Goal: Find specific page/section: Find specific page/section

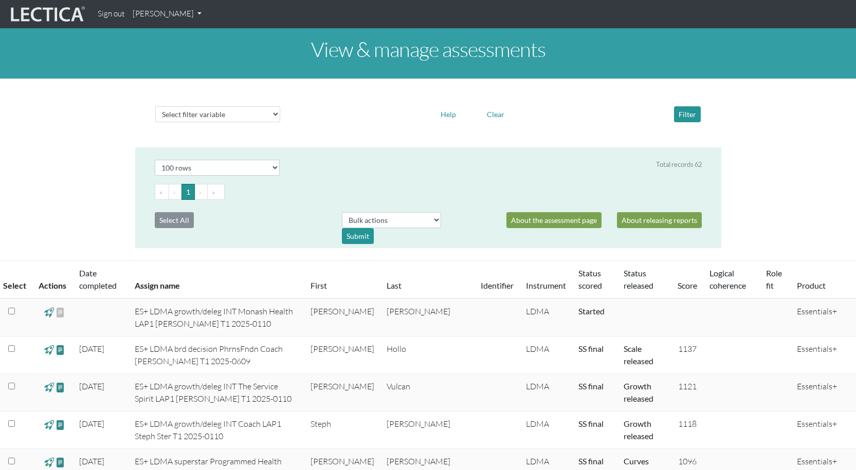
select select "100"
click at [193, 14] on link "[PERSON_NAME]" at bounding box center [167, 14] width 77 height 20
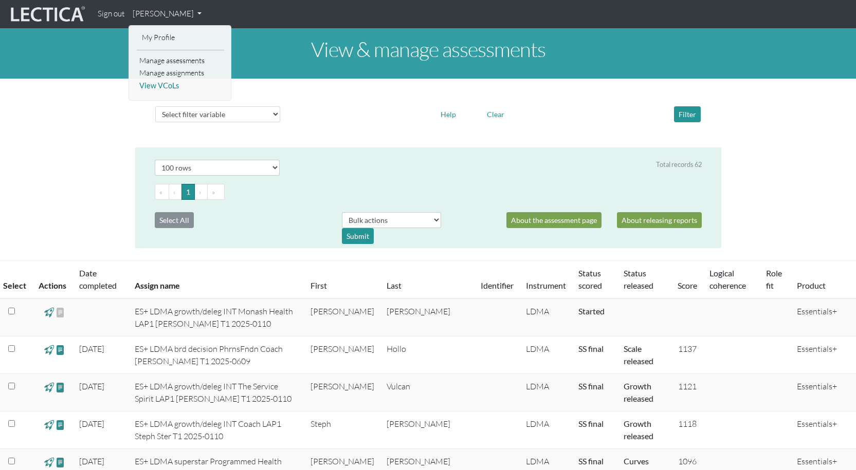
click at [179, 88] on link "View VCoLs" at bounding box center [180, 86] width 87 height 13
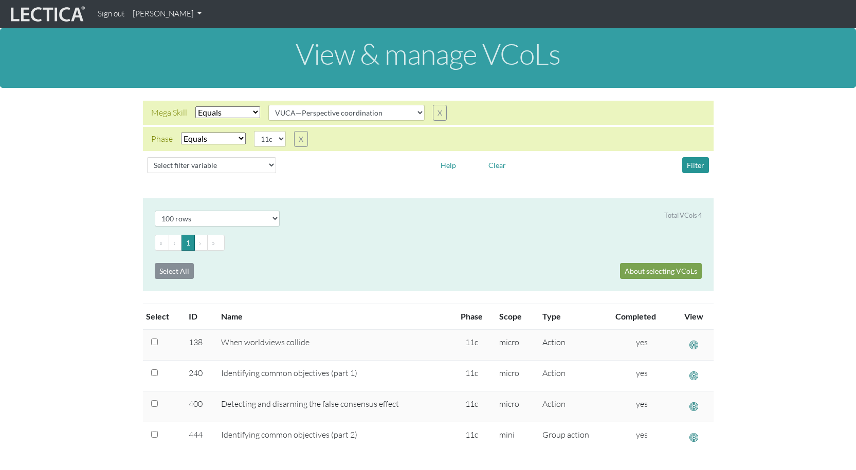
select select "VUCA—Perspective coordination"
select select "11c"
select select "100"
click at [278, 140] on select "05d 06a 06b 06c 06d 07a 07b 07c 07d 08a 08b 08c 08d 09a 09b 09c 09d 10a 10b 10c…" at bounding box center [270, 139] width 32 height 16
select select "11d"
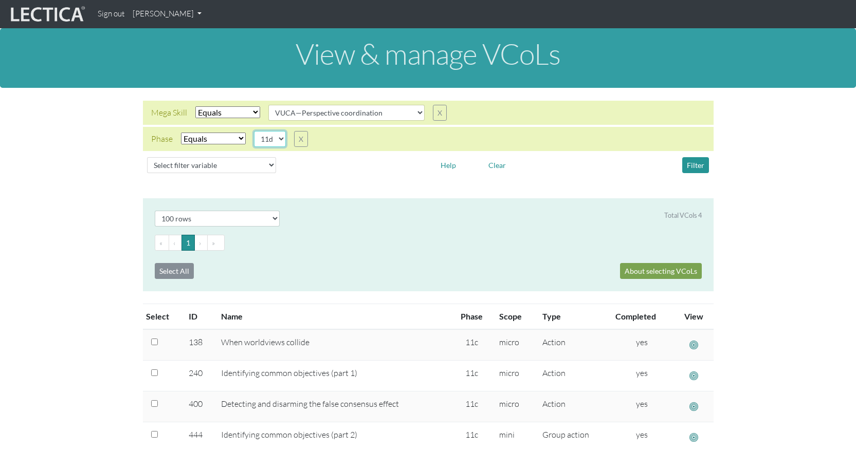
click at [254, 131] on select "05d 06a 06b 06c 06d 07a 07b 07c 07d 08a 08b 08c 08d 09a 09b 09c 09d 10a 10b 10c…" at bounding box center [270, 139] width 32 height 16
click at [415, 111] on select "all CAOS—Conflict resolution CAOS—Contextual thinking CAOS—Decision making CAOS…" at bounding box center [346, 113] width 156 height 16
select select "VUCA—Collaborative capacity"
click at [268, 105] on select "all CAOS—Conflict resolution CAOS—Contextual thinking CAOS—Decision making CAOS…" at bounding box center [346, 113] width 156 height 16
click at [699, 162] on button "Filter" at bounding box center [695, 165] width 27 height 16
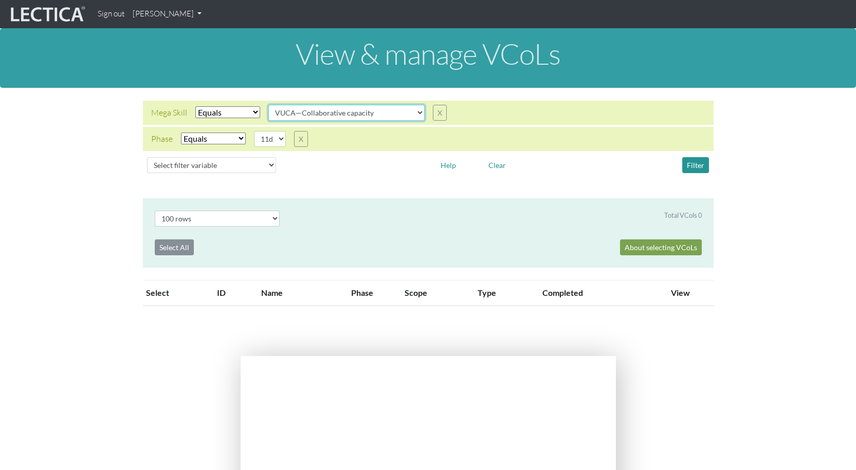
click at [419, 112] on select "all CAOS—Conflict resolution CAOS—Contextual thinking CAOS—Decision making CAOS…" at bounding box center [346, 113] width 156 height 16
click at [282, 137] on select "05d 06a 06b 06c 06d 07a 07b 07c 07d 08a 08b 08c 08d 09a 09b 09c 09d 10a 10b 10c…" at bounding box center [270, 139] width 32 height 16
select select "12a"
click at [254, 131] on select "05d 06a 06b 06c 06d 07a 07b 07c 07d 08a 08b 08c 08d 09a 09b 09c 09d 10a 10b 10c…" at bounding box center [270, 139] width 32 height 16
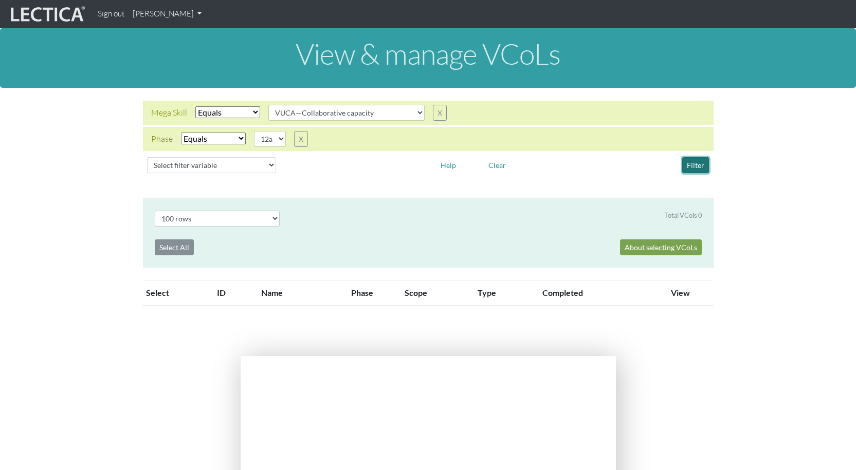
click at [696, 165] on button "Filter" at bounding box center [695, 165] width 27 height 16
click at [416, 114] on select "all CAOS—Conflict resolution CAOS—Contextual thinking CAOS—Decision making CAOS…" at bounding box center [346, 113] width 156 height 16
select select "VUCA—Perspective coordination"
click at [268, 105] on select "all CAOS—Conflict resolution CAOS—Contextual thinking CAOS—Decision making CAOS…" at bounding box center [346, 113] width 156 height 16
click at [281, 138] on select "05d 06a 06b 06c 06d 07a 07b 07c 07d 08a 08b 08c 08d 09a 09b 09c 09d 10a 10b 10c…" at bounding box center [270, 139] width 32 height 16
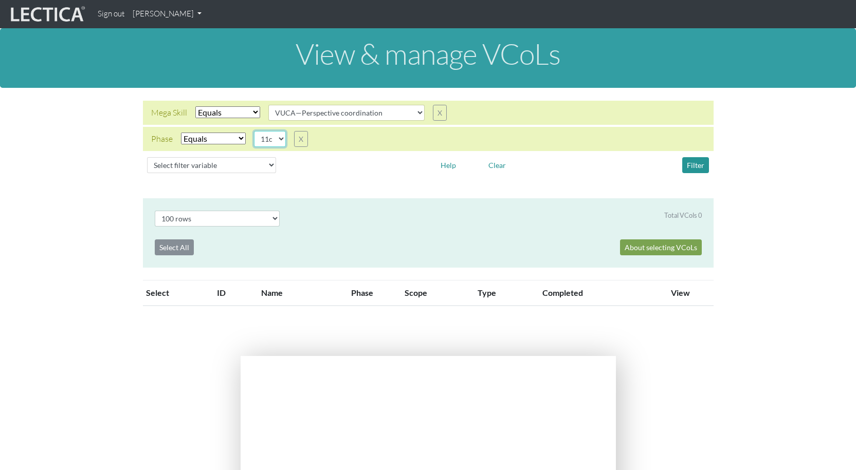
click at [254, 131] on select "05d 06a 06b 06c 06d 07a 07b 07c 07d 08a 08b 08c 08d 09a 09b 09c 09d 10a 10b 10c…" at bounding box center [270, 139] width 32 height 16
click at [701, 161] on button "Filter" at bounding box center [695, 165] width 27 height 16
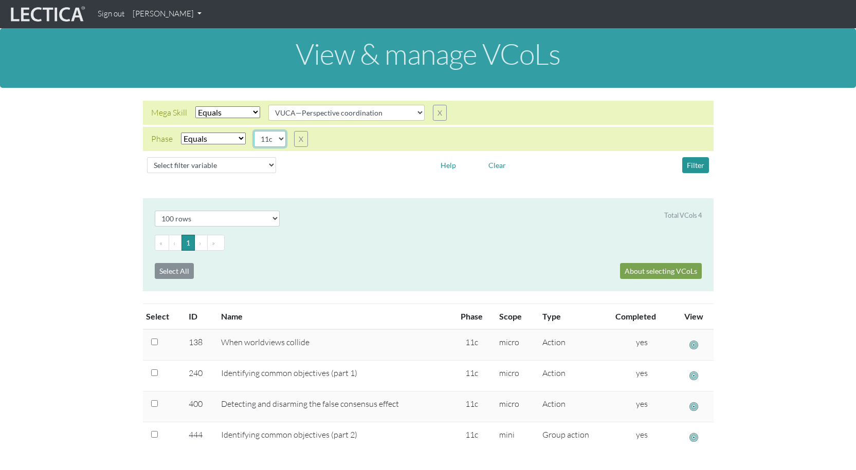
click at [280, 139] on select "05d 06a 06b 06c 06d 07a 07b 07c 07d 08a 08b 08c 08d 09a 09b 09c 09d 10a 10b 10c…" at bounding box center [270, 139] width 32 height 16
select select "11d"
click at [254, 131] on select "05d 06a 06b 06c 06d 07a 07b 07c 07d 08a 08b 08c 08d 09a 09b 09c 09d 10a 10b 10c…" at bounding box center [270, 139] width 32 height 16
click at [692, 161] on button "Filter" at bounding box center [695, 165] width 27 height 16
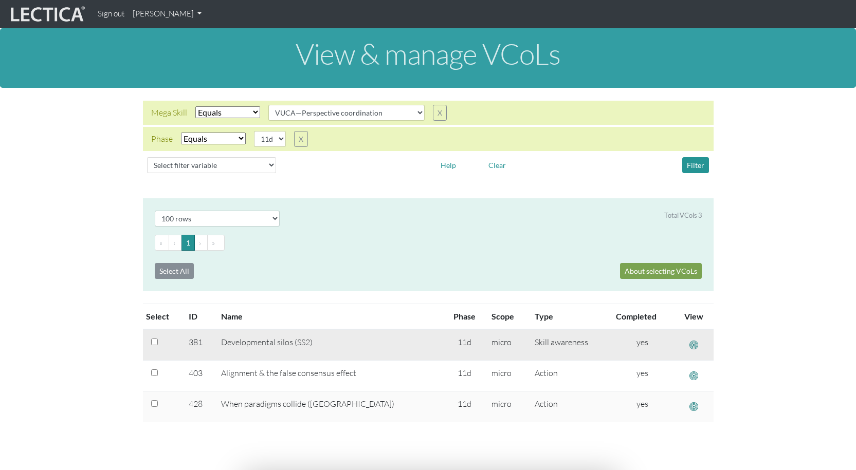
click at [691, 342] on span "button" at bounding box center [693, 345] width 9 height 11
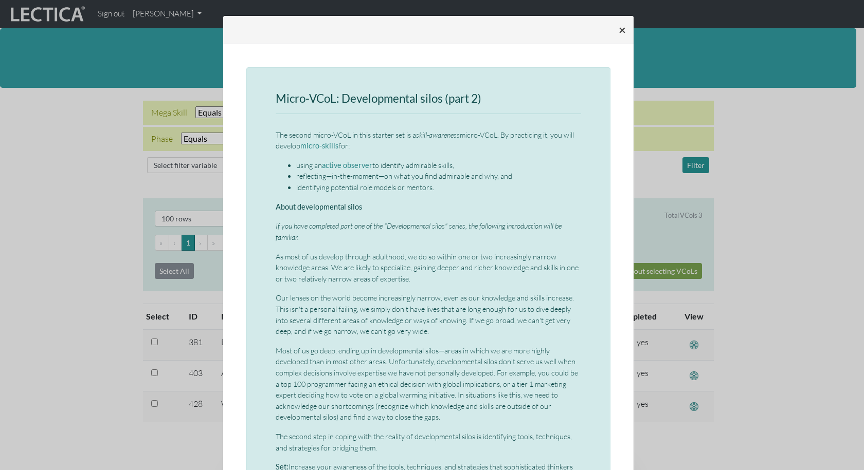
click at [614, 27] on button "×" at bounding box center [622, 29] width 24 height 29
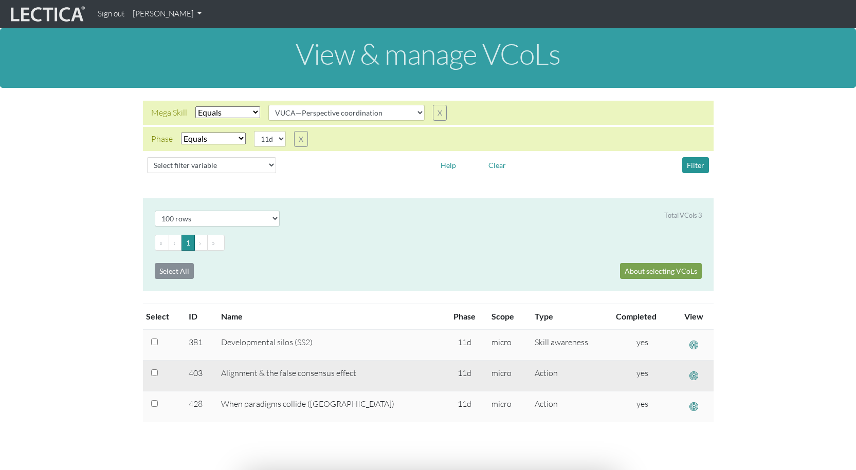
click at [694, 377] on span "button" at bounding box center [693, 376] width 9 height 11
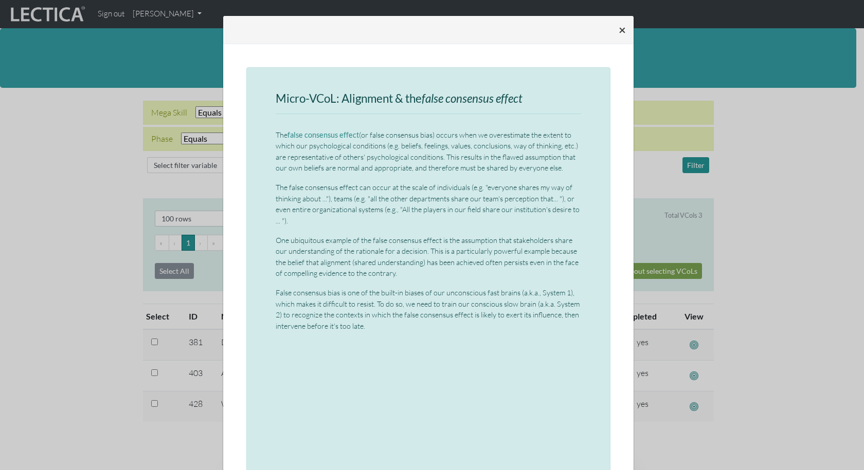
click at [619, 27] on span "×" at bounding box center [622, 29] width 7 height 15
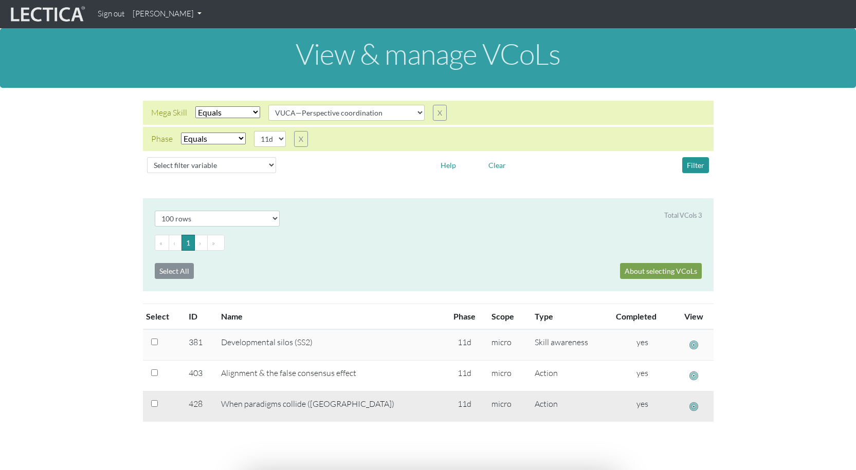
click at [693, 408] on span "button" at bounding box center [693, 407] width 9 height 11
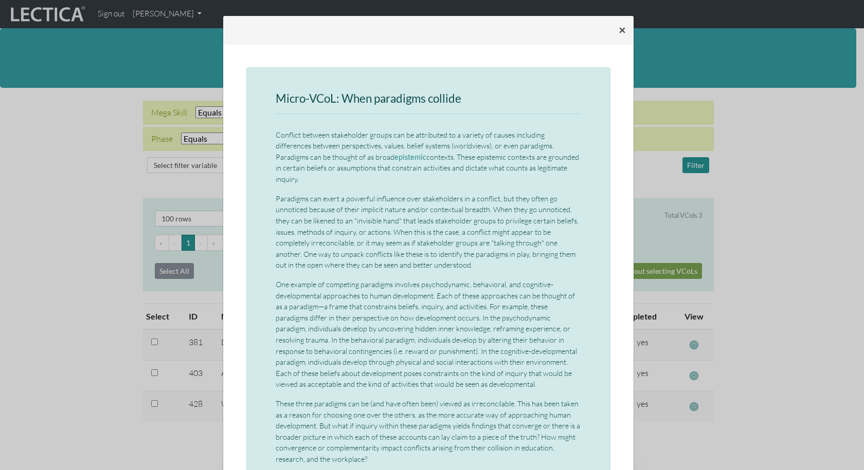
click at [620, 29] on span "×" at bounding box center [622, 29] width 7 height 15
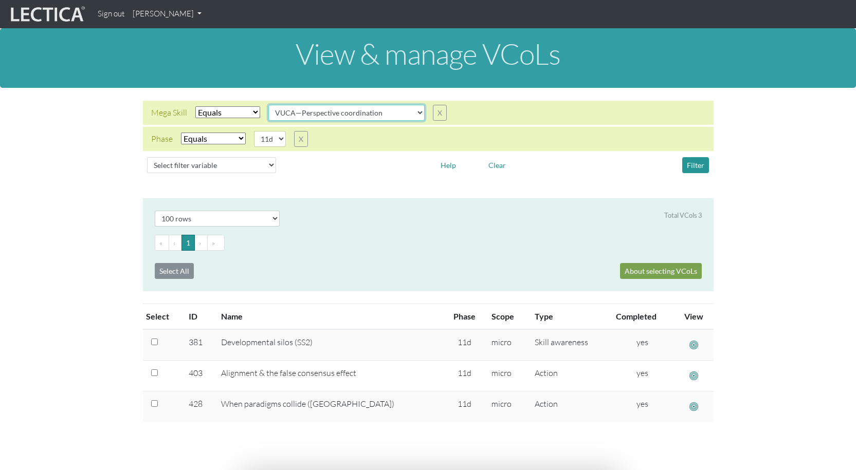
click at [419, 112] on select "all CAOS—Conflict resolution CAOS—Contextual thinking CAOS—Decision making CAOS…" at bounding box center [346, 113] width 156 height 16
select select "VUCA—Contextual thinking"
click at [268, 105] on select "all CAOS—Conflict resolution CAOS—Contextual thinking CAOS—Decision making CAOS…" at bounding box center [346, 113] width 156 height 16
click at [279, 138] on select "05d 06a 06b 06c 06d 07a 07b 07c 07d 08a 08b 08c 08d 09a 09b 09c 09d 10a 10b 10c…" at bounding box center [270, 139] width 32 height 16
click at [254, 131] on select "05d 06a 06b 06c 06d 07a 07b 07c 07d 08a 08b 08c 08d 09a 09b 09c 09d 10a 10b 10c…" at bounding box center [270, 139] width 32 height 16
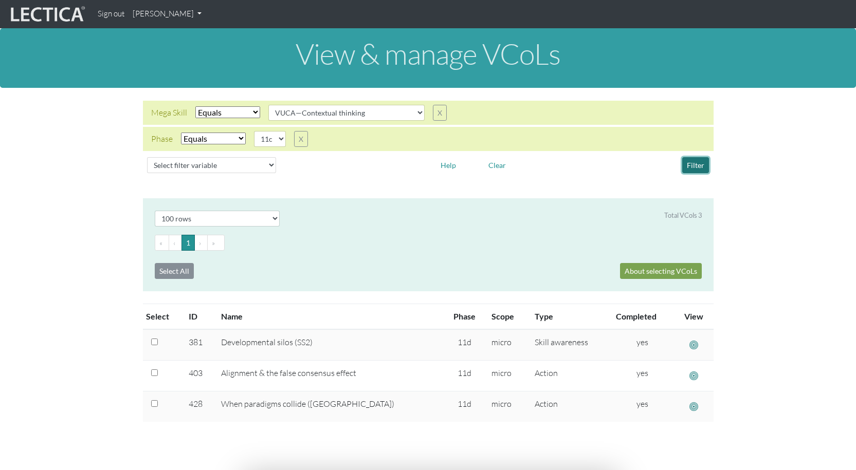
click at [699, 162] on button "Filter" at bounding box center [695, 165] width 27 height 16
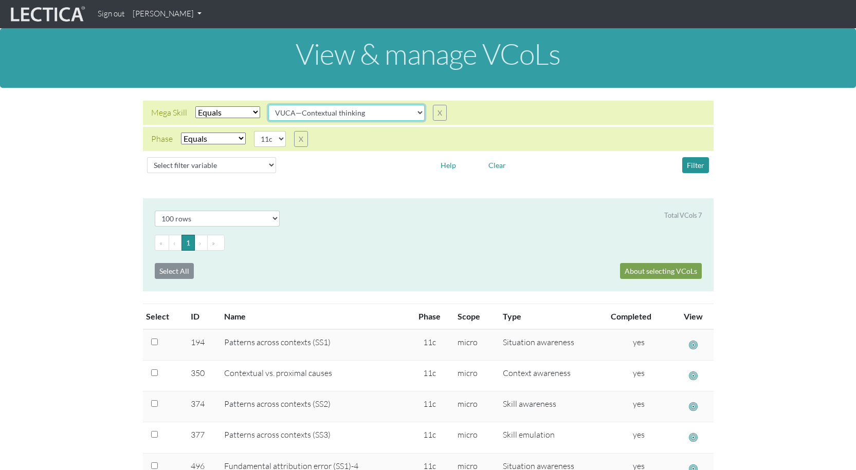
click at [415, 113] on select "all CAOS—Conflict resolution CAOS—Contextual thinking CAOS—Decision making CAOS…" at bounding box center [346, 113] width 156 height 16
click at [282, 140] on select "05d 06a 06b 06c 06d 07a 07b 07c 07d 08a 08b 08c 08d 09a 09b 09c 09d 10a 10b 10c…" at bounding box center [270, 139] width 32 height 16
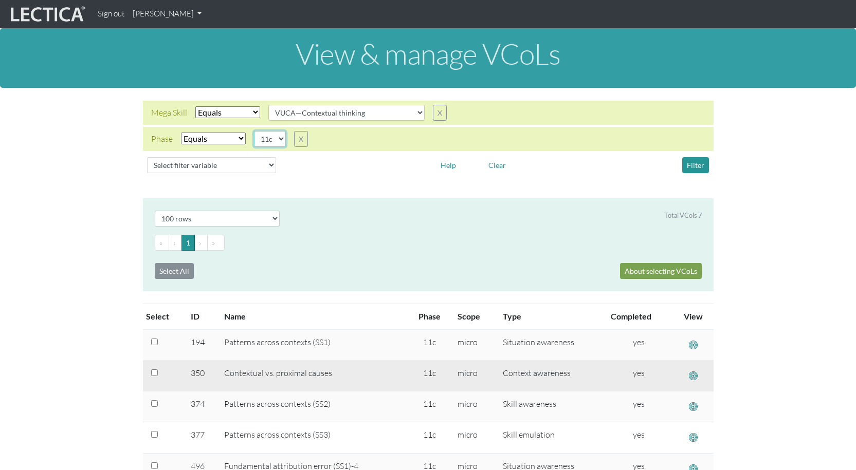
click at [254, 131] on select "05d 06a 06b 06c 06d 07a 07b 07c 07d 08a 08b 08c 08d 09a 09b 09c 09d 10a 10b 10c…" at bounding box center [270, 139] width 32 height 16
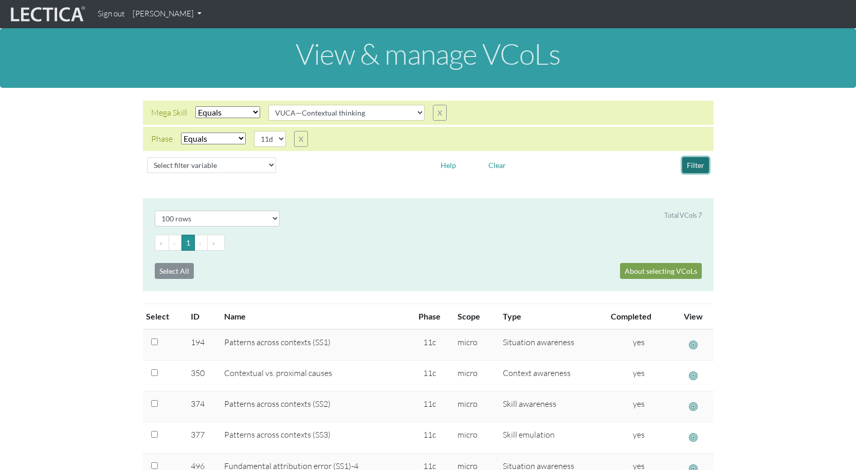
click at [699, 165] on button "Filter" at bounding box center [695, 165] width 27 height 16
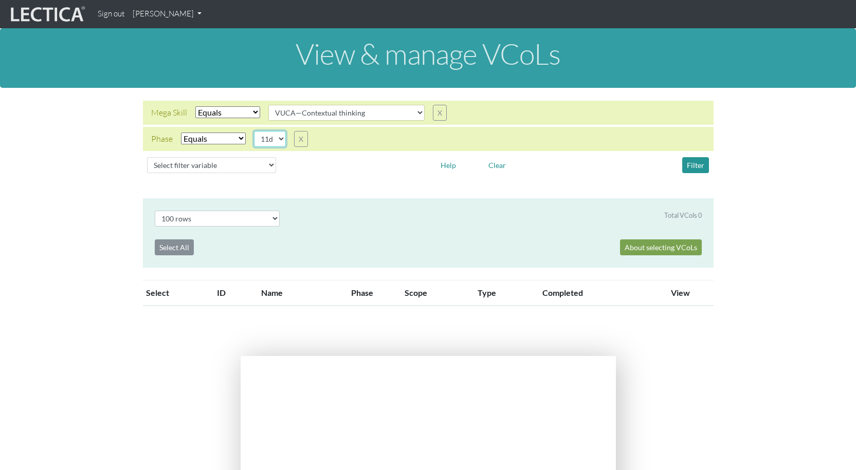
click at [279, 139] on select "05d 06a 06b 06c 06d 07a 07b 07c 07d 08a 08b 08c 08d 09a 09b 09c 09d 10a 10b 10c…" at bounding box center [270, 139] width 32 height 16
select select "12a"
click at [254, 131] on select "05d 06a 06b 06c 06d 07a 07b 07c 07d 08a 08b 08c 08d 09a 09b 09c 09d 10a 10b 10c…" at bounding box center [270, 139] width 32 height 16
click at [693, 163] on button "Filter" at bounding box center [695, 165] width 27 height 16
click at [414, 112] on select "all CAOS—Conflict resolution CAOS—Contextual thinking CAOS—Decision making CAOS…" at bounding box center [346, 113] width 156 height 16
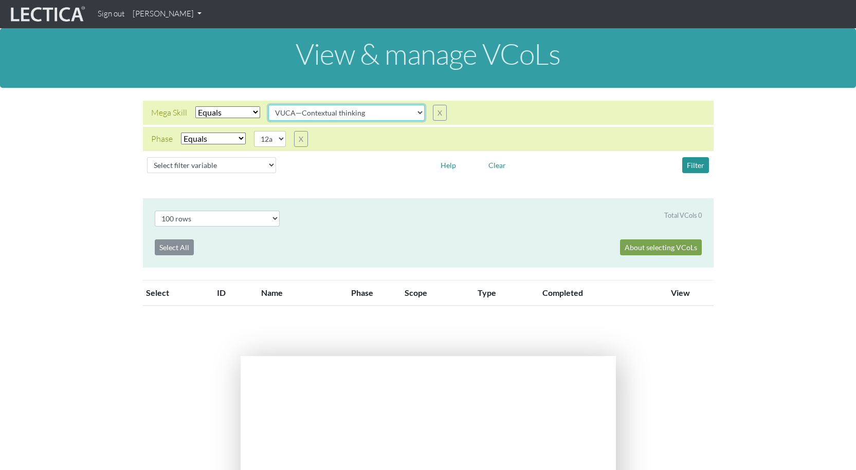
select select "VUCA—Decision-making process"
click at [268, 105] on select "all CAOS—Conflict resolution CAOS—Contextual thinking CAOS—Decision making CAOS…" at bounding box center [346, 113] width 156 height 16
click at [279, 134] on select "05d 06a 06b 06c 06d 07a 07b 07c 07d 08a 08b 08c 08d 09a 09b 09c 09d 10a 10b 10c…" at bounding box center [270, 139] width 32 height 16
click at [254, 131] on select "05d 06a 06b 06c 06d 07a 07b 07c 07d 08a 08b 08c 08d 09a 09b 09c 09d 10a 10b 10c…" at bounding box center [270, 139] width 32 height 16
click at [698, 162] on button "Filter" at bounding box center [695, 165] width 27 height 16
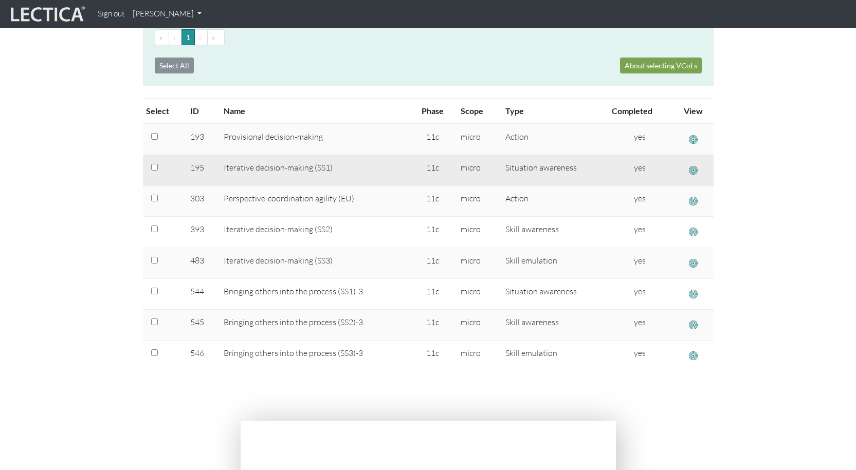
scroll to position [51, 0]
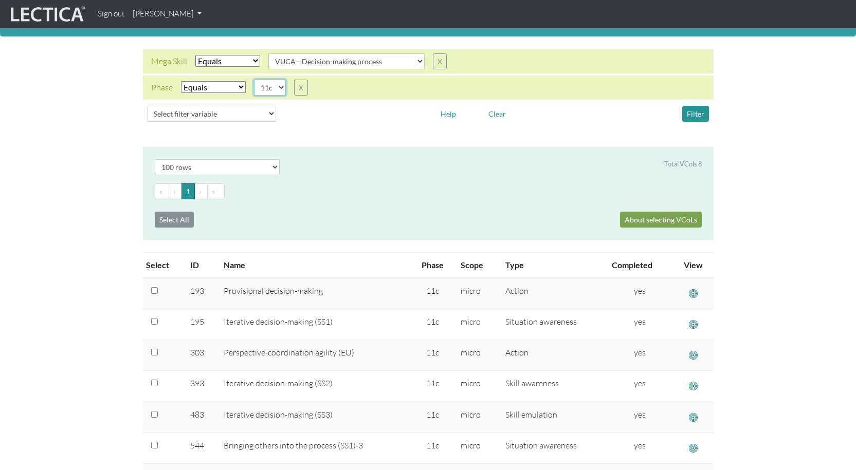
click at [281, 89] on select "05d 06a 06b 06c 06d 07a 07b 07c 07d 08a 08b 08c 08d 09a 09b 09c 09d 10a 10b 10c…" at bounding box center [270, 88] width 32 height 16
select select "11d"
click at [254, 80] on select "05d 06a 06b 06c 06d 07a 07b 07c 07d 08a 08b 08c 08d 09a 09b 09c 09d 10a 10b 10c…" at bounding box center [270, 88] width 32 height 16
click at [696, 113] on button "Filter" at bounding box center [695, 114] width 27 height 16
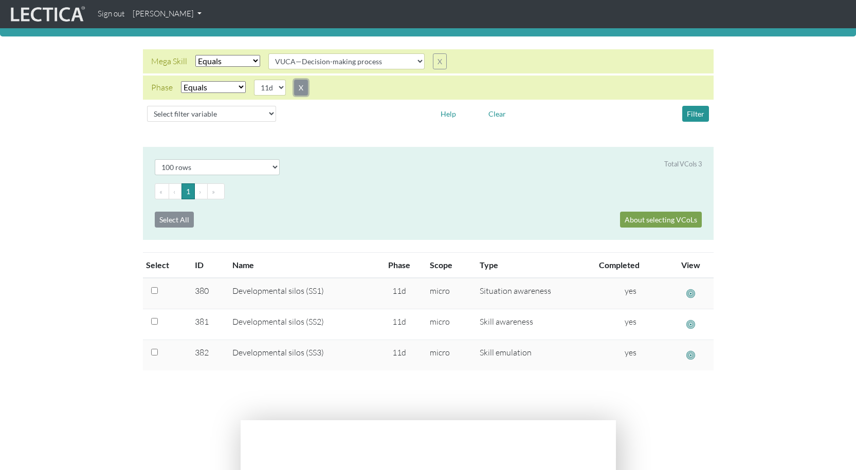
click at [303, 90] on button "X" at bounding box center [301, 88] width 14 height 16
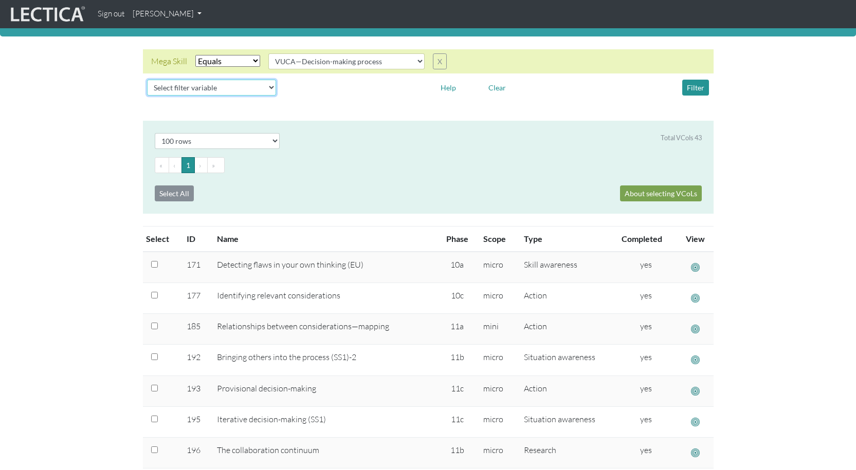
click at [265, 87] on select "Select filter variable Vcol ID Vcol name Phase Content Scope Type Completed Rev…" at bounding box center [211, 88] width 129 height 16
select select "phase"
click at [147, 96] on select "Select filter variable Vcol ID Vcol name Phase Content Scope Type Completed Rev…" at bounding box center [211, 88] width 129 height 16
select select
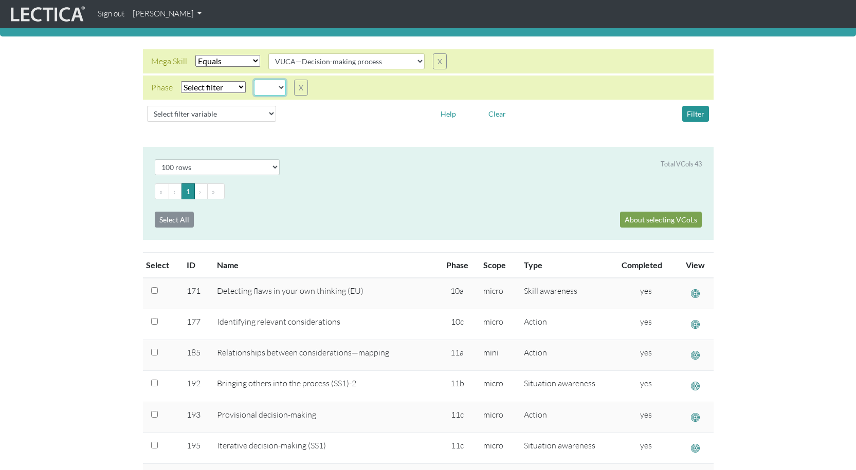
click at [282, 88] on select "05d 06a 06b 06c 06d 07a 07b 07c 07d 08a 08b 08c 08d 09a 09b 09c 09d 10a 10b 10c…" at bounding box center [270, 88] width 32 height 16
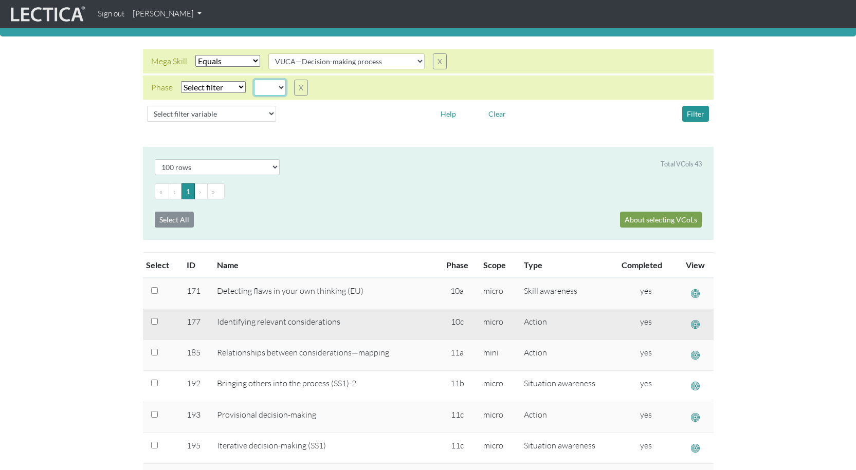
select select "11d"
click at [254, 80] on select "05d 06a 06b 06c 06d 07a 07b 07c 07d 08a 08b 08c 08d 09a 09b 09c 09d 10a 10b 10c…" at bounding box center [270, 88] width 32 height 16
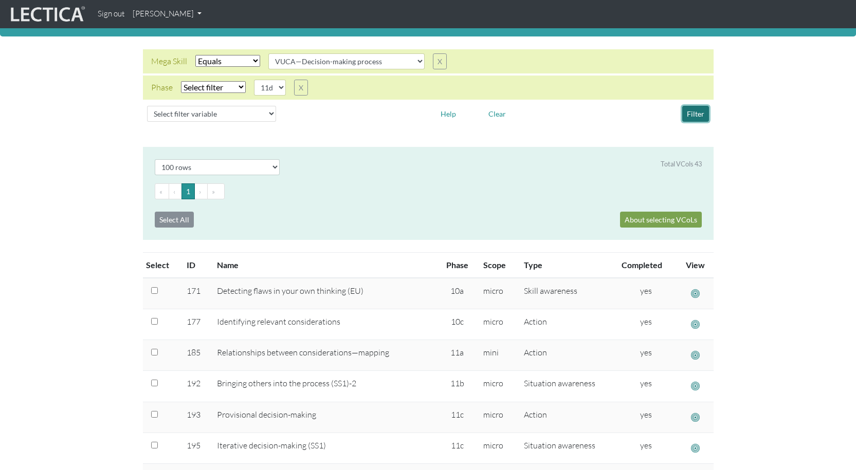
click at [694, 108] on button "Filter" at bounding box center [695, 114] width 27 height 16
click at [241, 86] on select "Select filter Equals Does not equal" at bounding box center [213, 87] width 65 height 12
select select "iexact"
click at [181, 81] on select "Select filter Equals Does not equal" at bounding box center [213, 87] width 65 height 12
click at [702, 112] on button "Filter" at bounding box center [695, 114] width 27 height 16
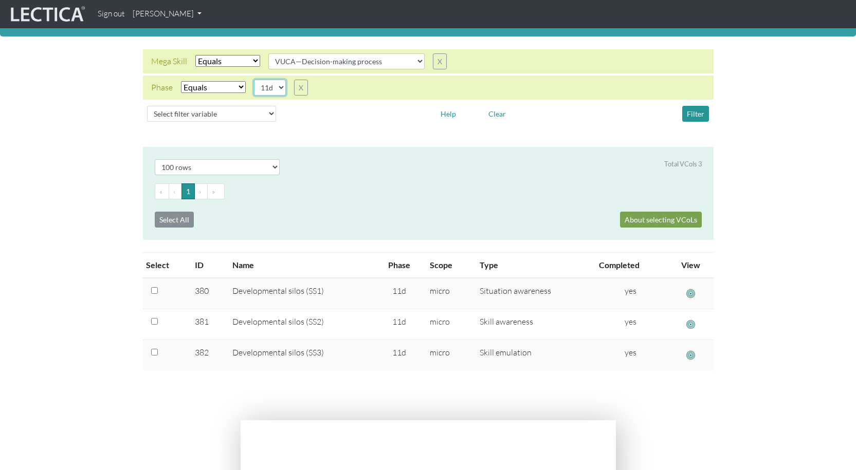
click at [281, 88] on select "05d 06a 06b 06c 06d 07a 07b 07c 07d 08a 08b 08c 08d 09a 09b 09c 09d 10a 10b 10c…" at bounding box center [270, 88] width 32 height 16
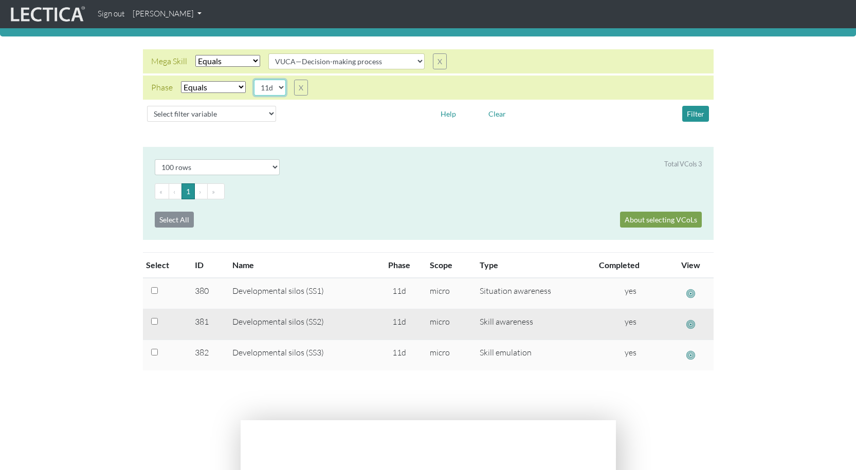
select select "12a"
click at [254, 80] on select "05d 06a 06b 06c 06d 07a 07b 07c 07d 08a 08b 08c 08d 09a 09b 09c 09d 10a 10b 10c…" at bounding box center [270, 88] width 32 height 16
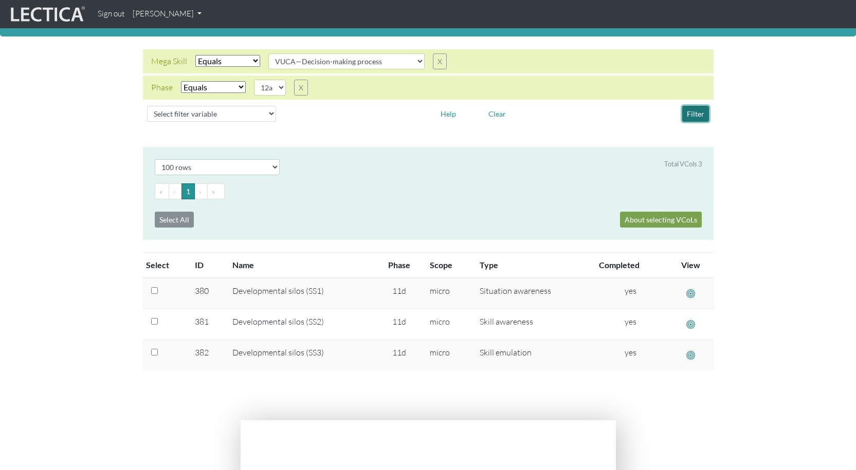
click at [699, 111] on button "Filter" at bounding box center [695, 114] width 27 height 16
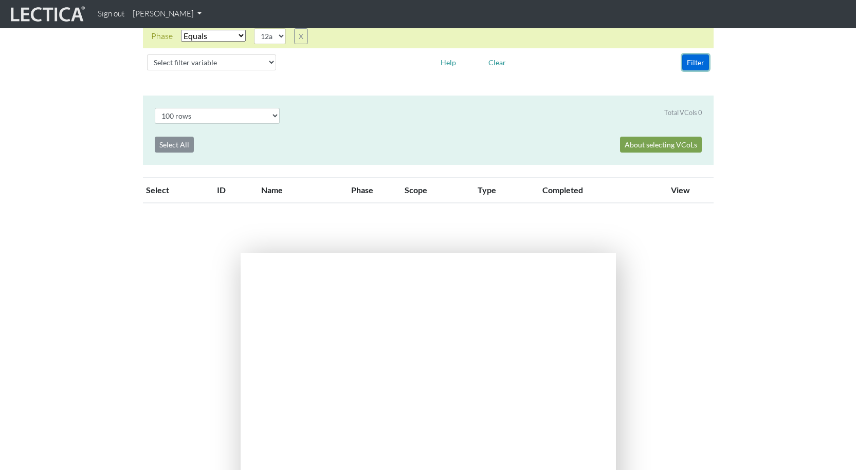
scroll to position [0, 0]
